Goal: Information Seeking & Learning: Compare options

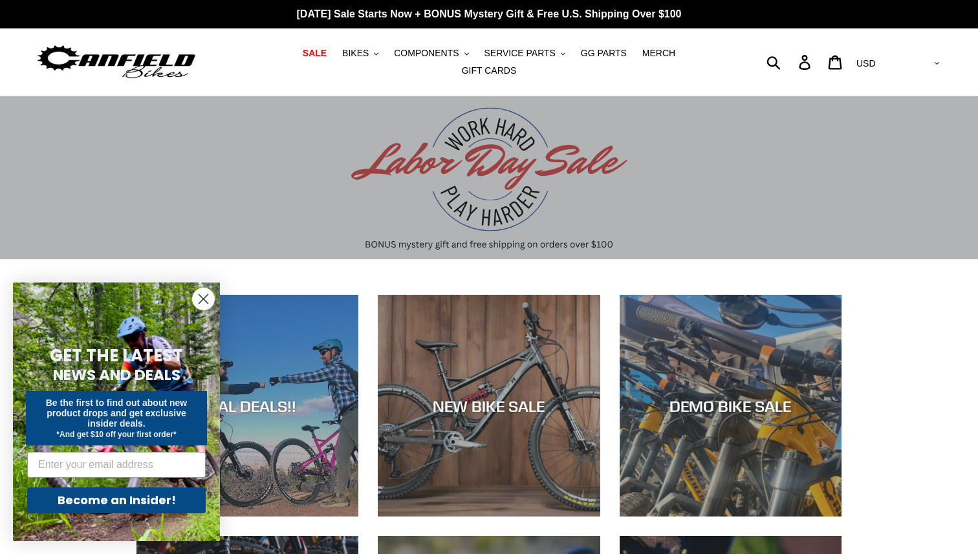
click at [209, 300] on circle "Close dialog" at bounding box center [203, 298] width 21 height 21
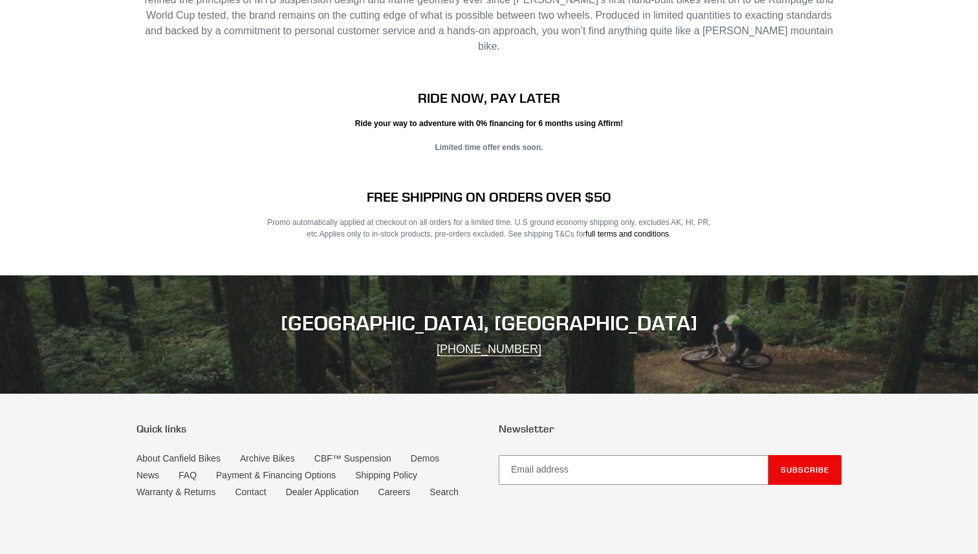
scroll to position [2232, 0]
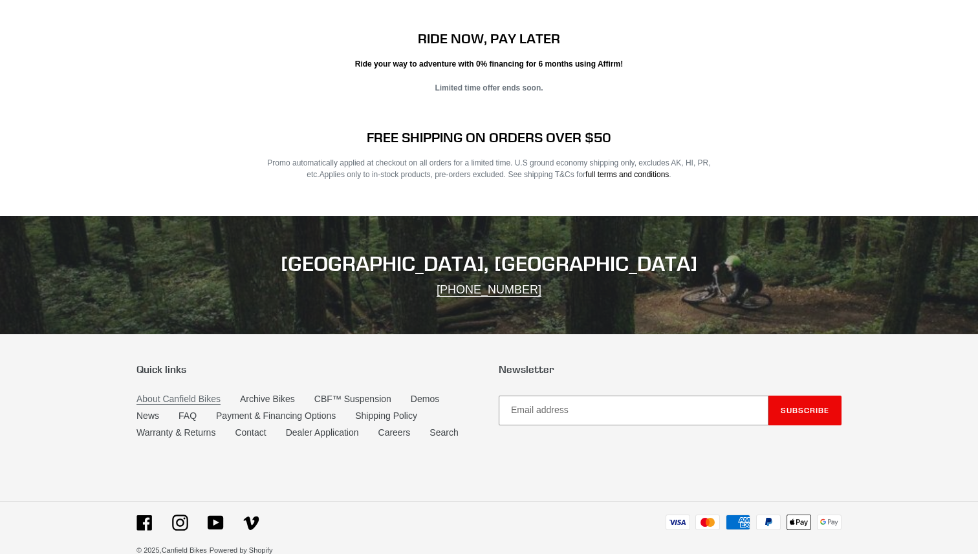
click at [189, 394] on link "About Canfield Bikes" at bounding box center [178, 399] width 84 height 11
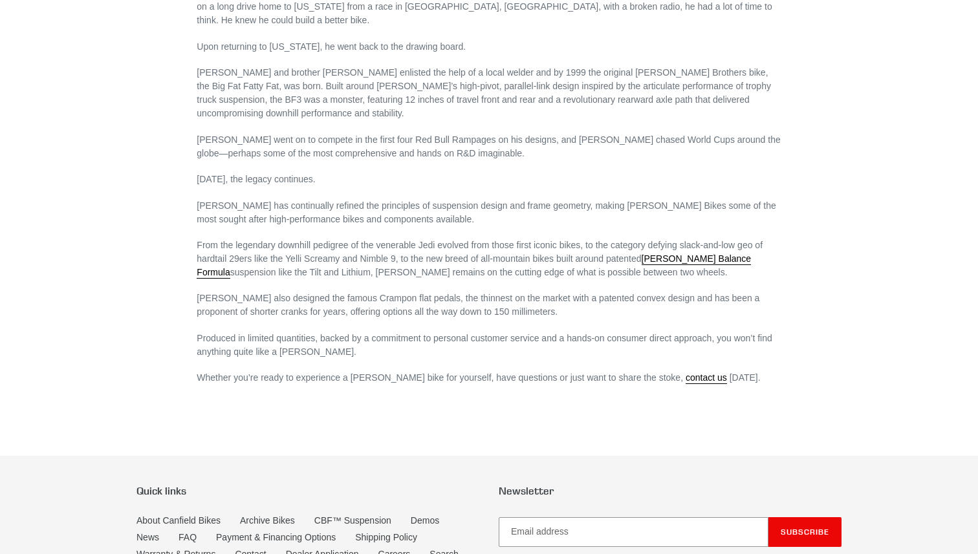
scroll to position [728, 0]
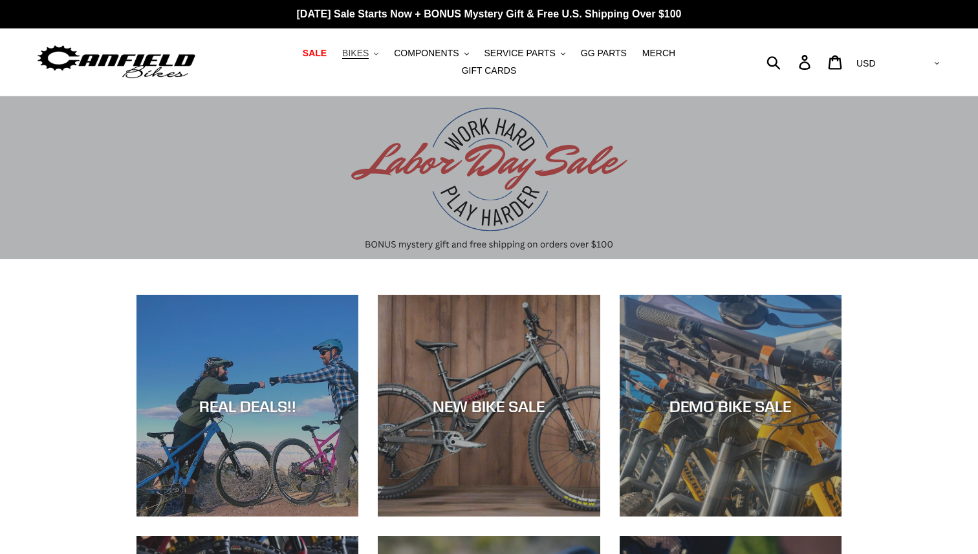
click at [336, 52] on button "BIKES .cls-1{fill:#231f20}" at bounding box center [360, 53] width 49 height 17
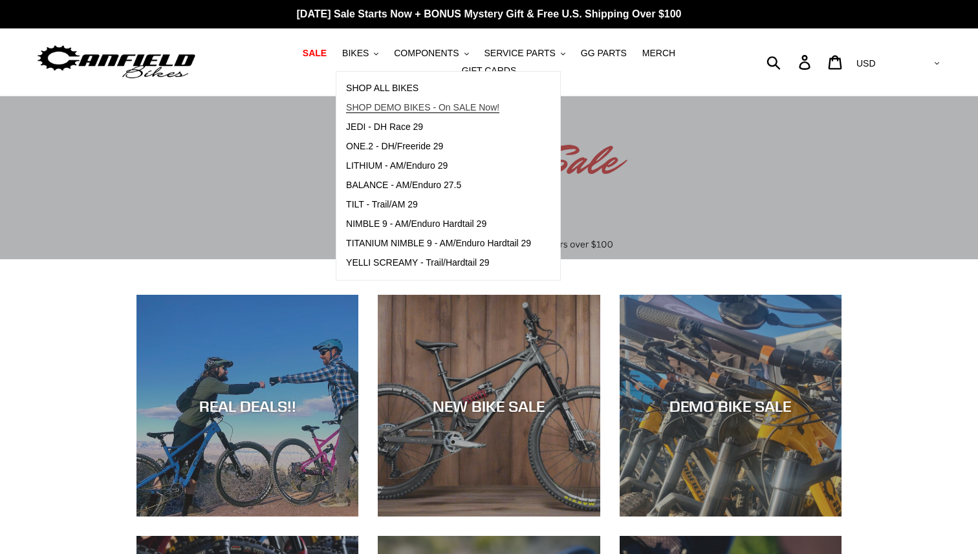
click at [373, 107] on span "SHOP DEMO BIKES - On SALE Now!" at bounding box center [422, 107] width 153 height 11
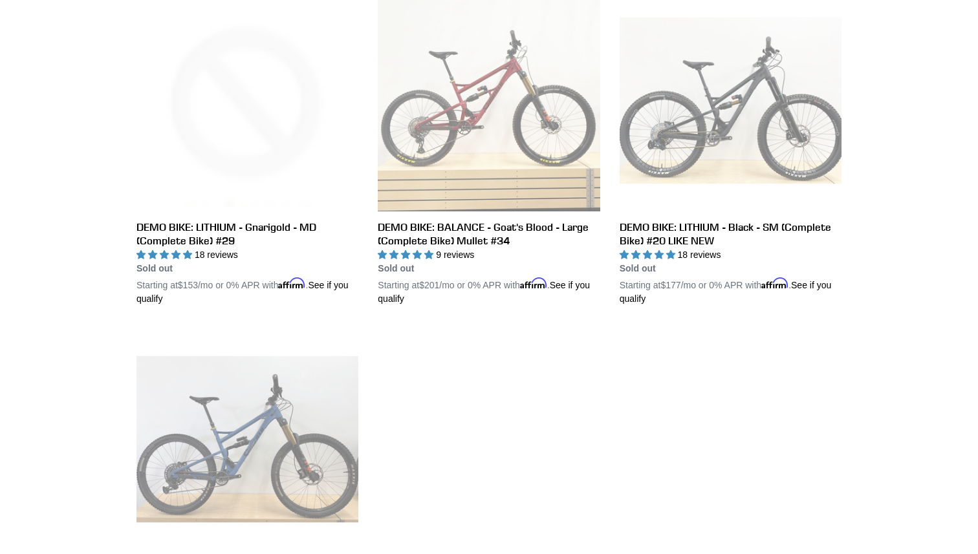
scroll to position [2097, 0]
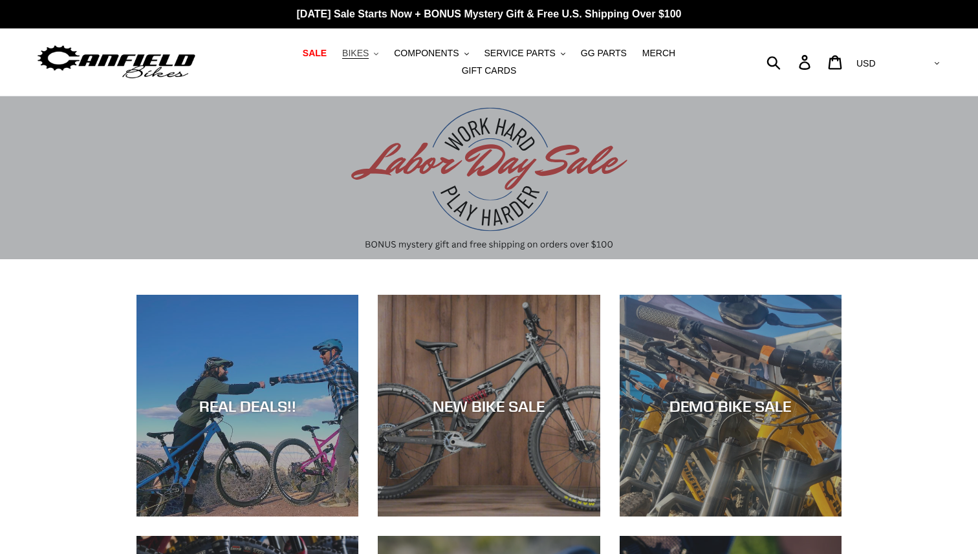
click at [341, 58] on button "BIKES .cls-1{fill:#231f20}" at bounding box center [360, 53] width 49 height 17
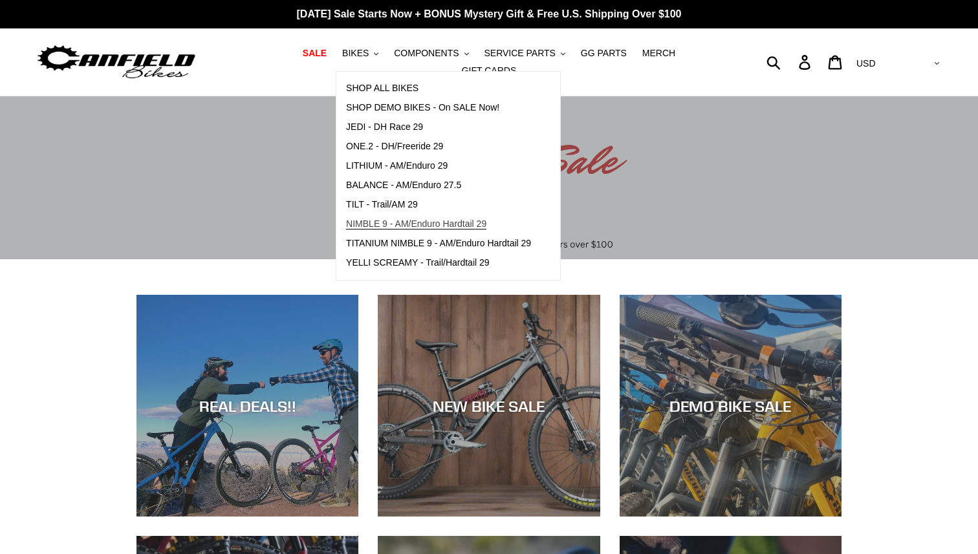
click at [349, 226] on span "NIMBLE 9 - AM/Enduro Hardtail 29" at bounding box center [416, 224] width 140 height 11
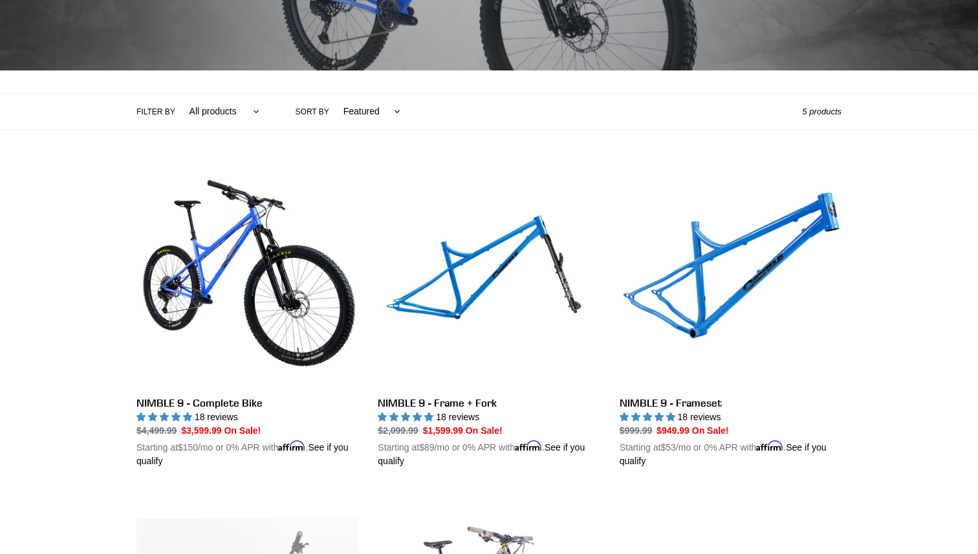
scroll to position [222, 0]
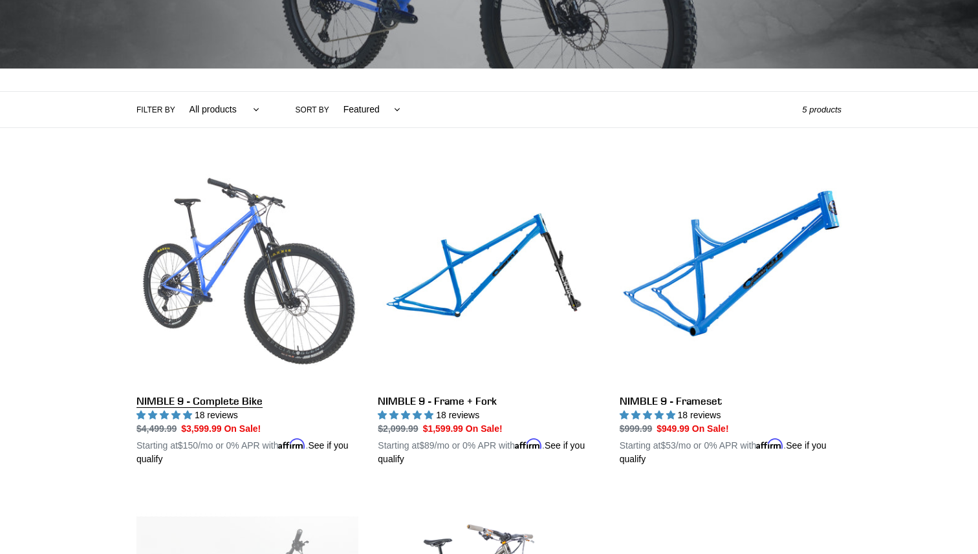
click at [200, 235] on link "NIMBLE 9 - Complete Bike" at bounding box center [247, 315] width 222 height 303
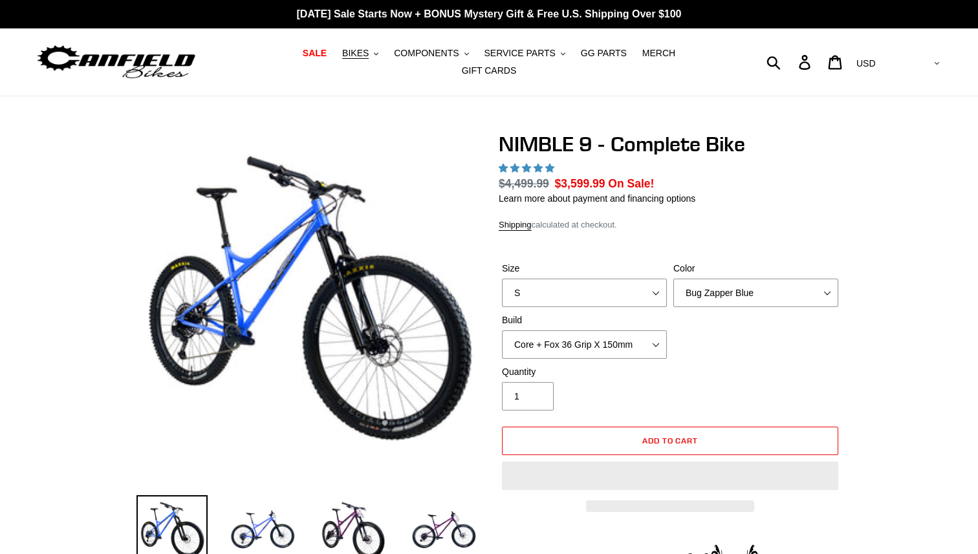
select select "highest-rating"
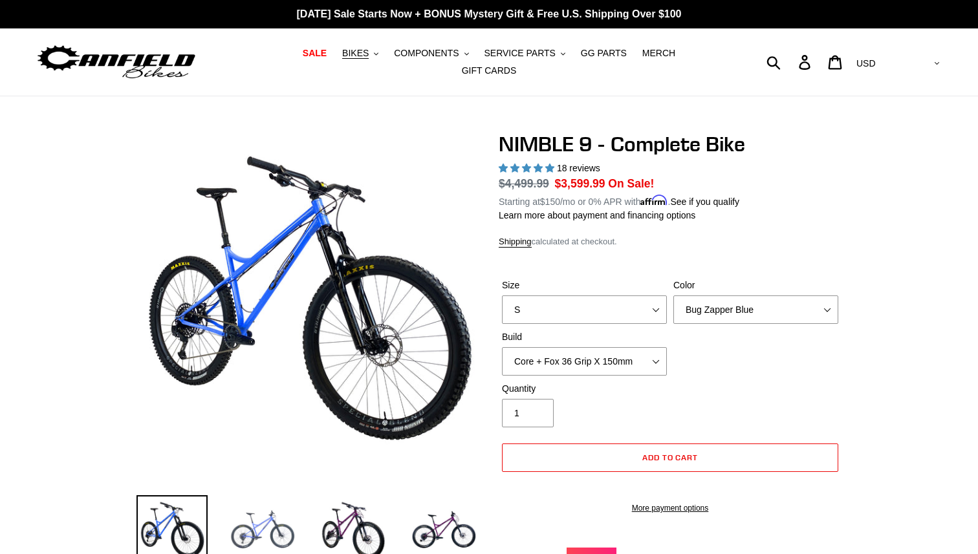
click at [257, 526] on img at bounding box center [262, 530] width 71 height 71
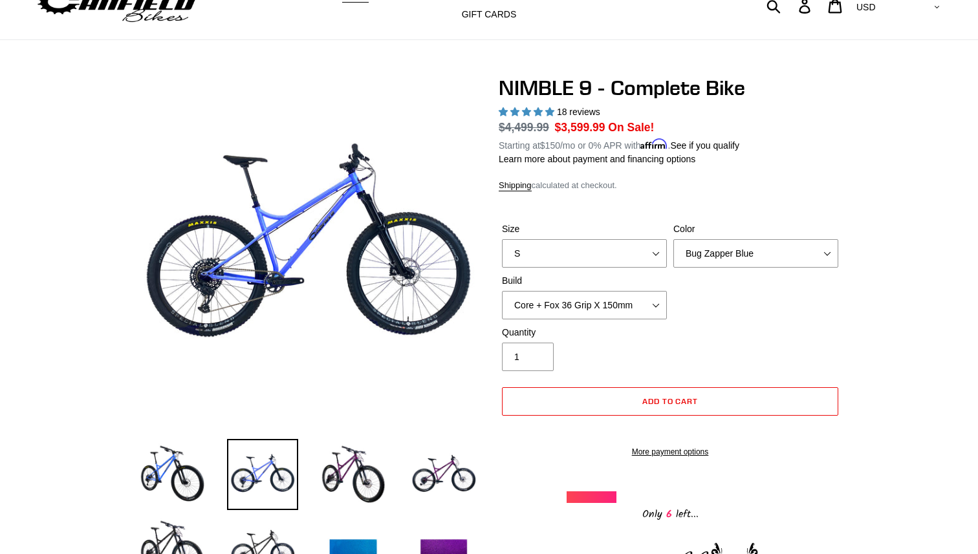
scroll to position [63, 0]
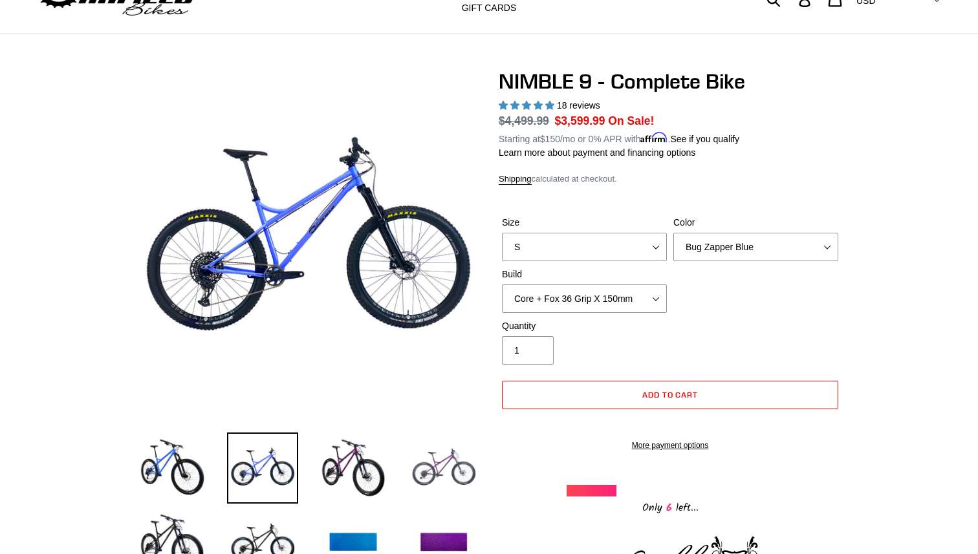
click at [433, 473] on img at bounding box center [443, 468] width 71 height 71
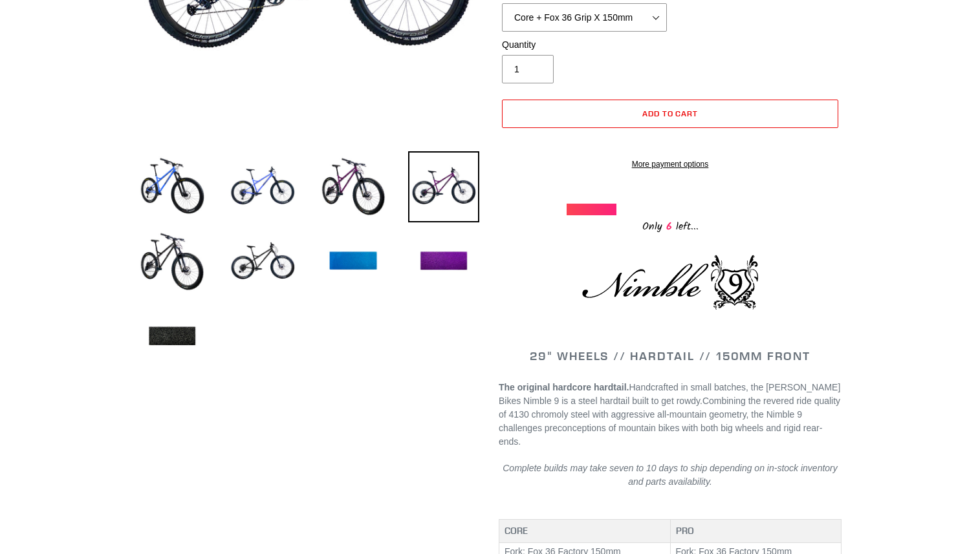
scroll to position [0, 0]
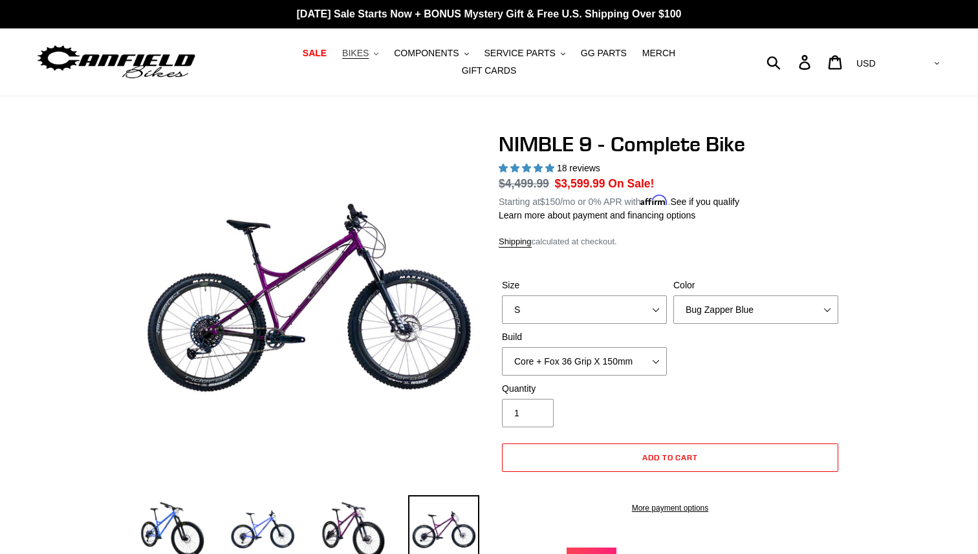
click at [342, 59] on span "BIKES" at bounding box center [355, 53] width 27 height 11
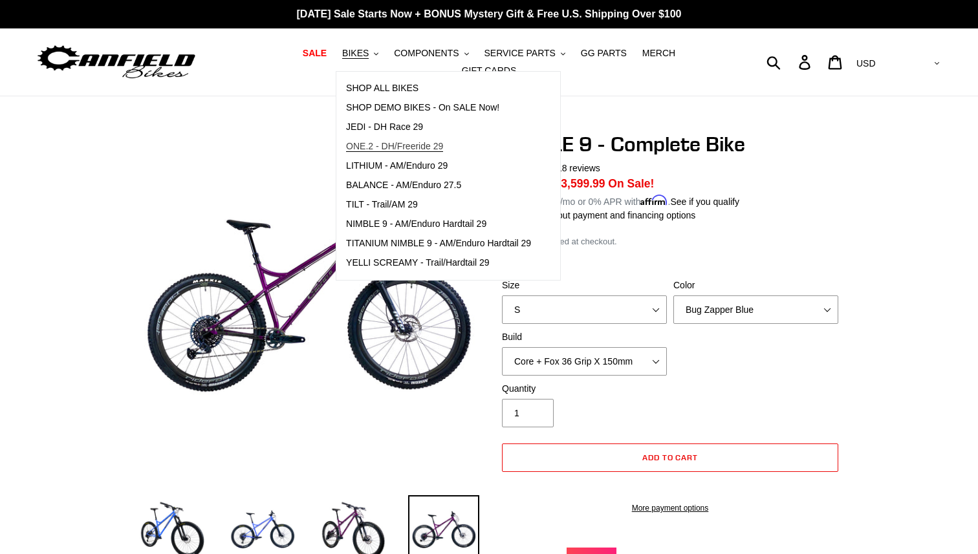
click at [384, 149] on span "ONE.2 - DH/Freeride 29" at bounding box center [394, 146] width 97 height 11
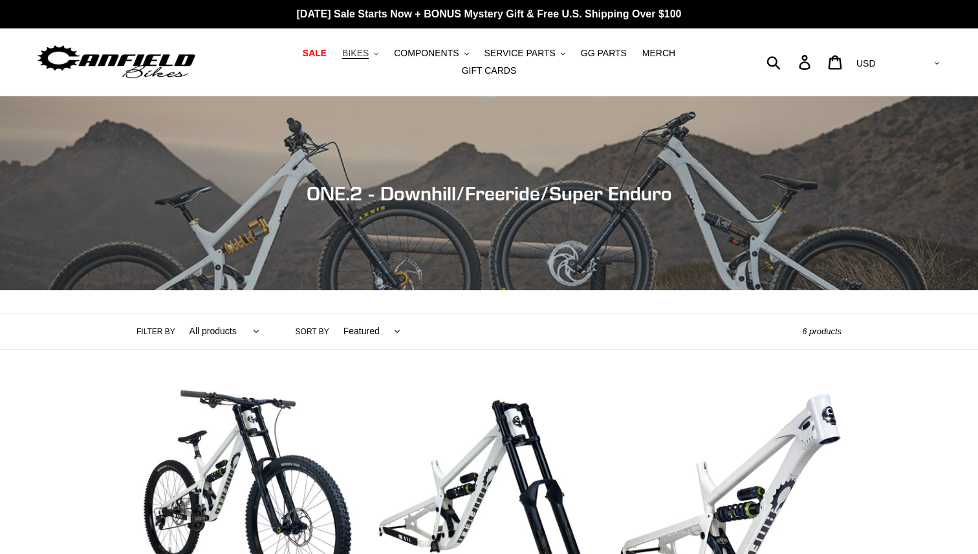
click at [342, 55] on span "BIKES" at bounding box center [355, 53] width 27 height 11
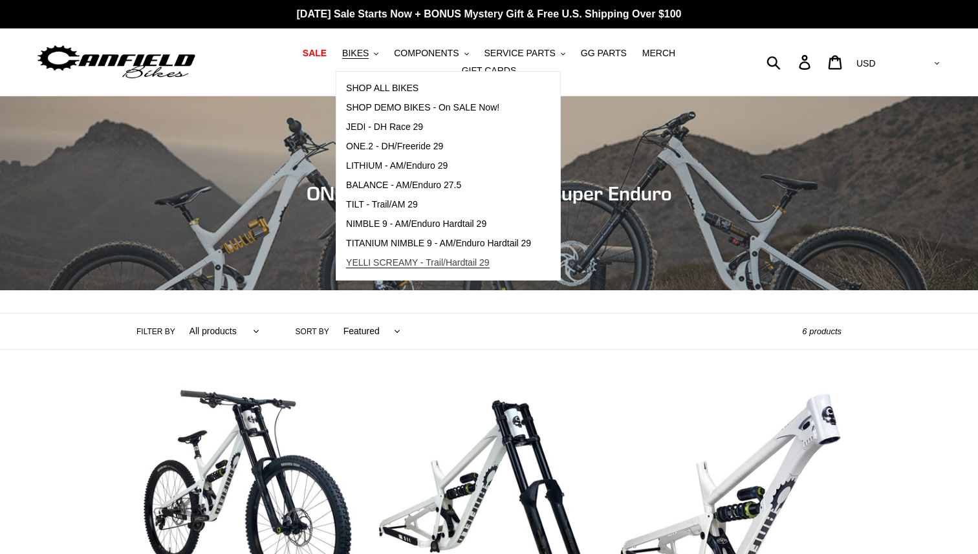
click at [358, 265] on span "YELLI SCREAMY - Trail/Hardtail 29" at bounding box center [418, 262] width 144 height 11
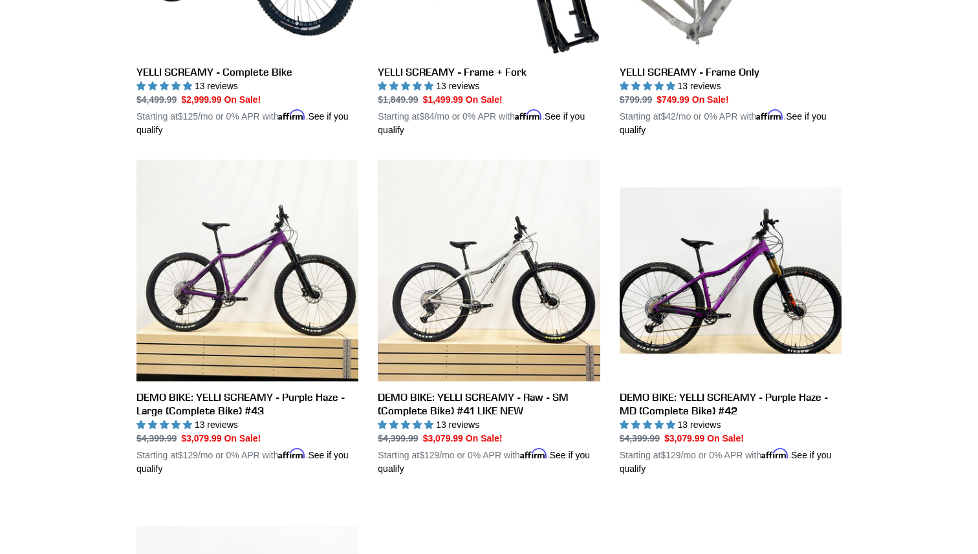
scroll to position [587, 0]
